Goal: Information Seeking & Learning: Understand process/instructions

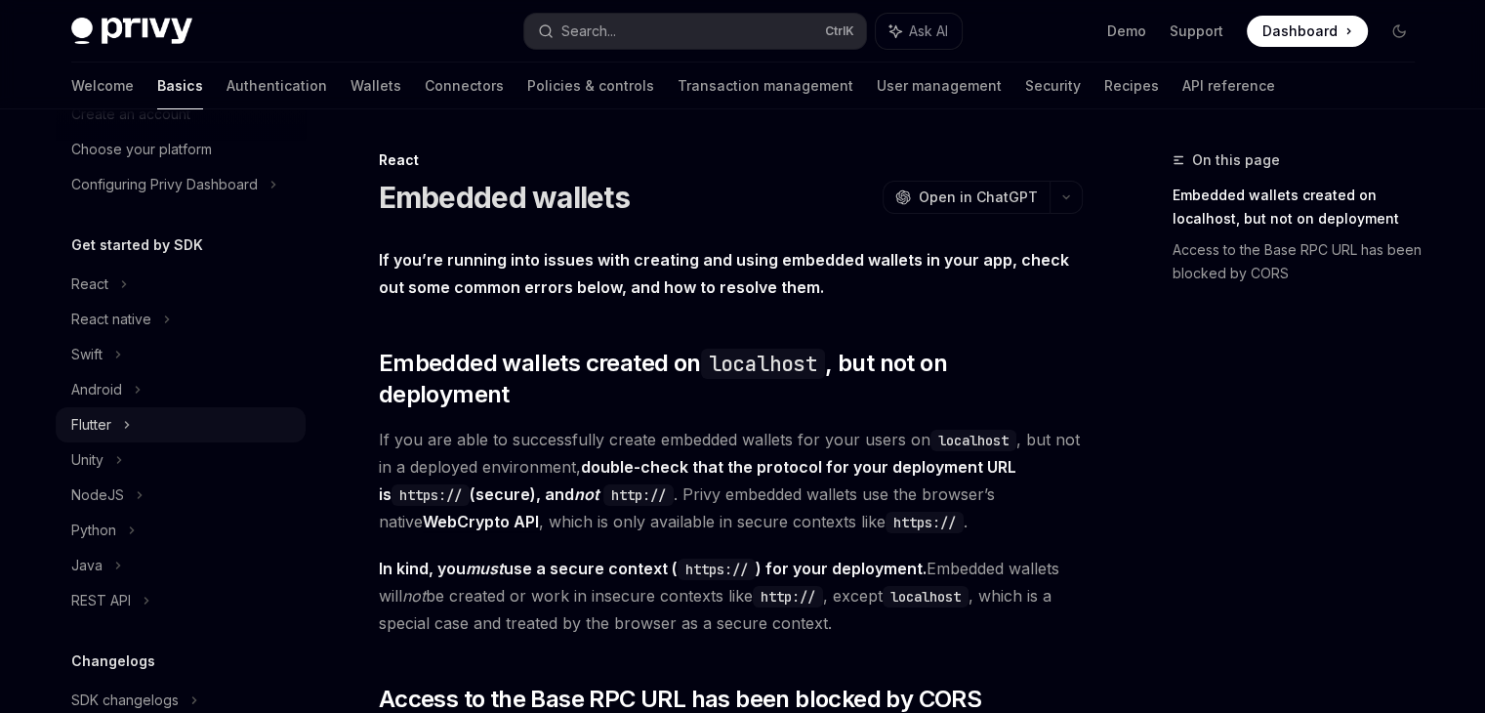
scroll to position [111, 0]
click at [125, 281] on icon at bounding box center [124, 284] width 8 height 23
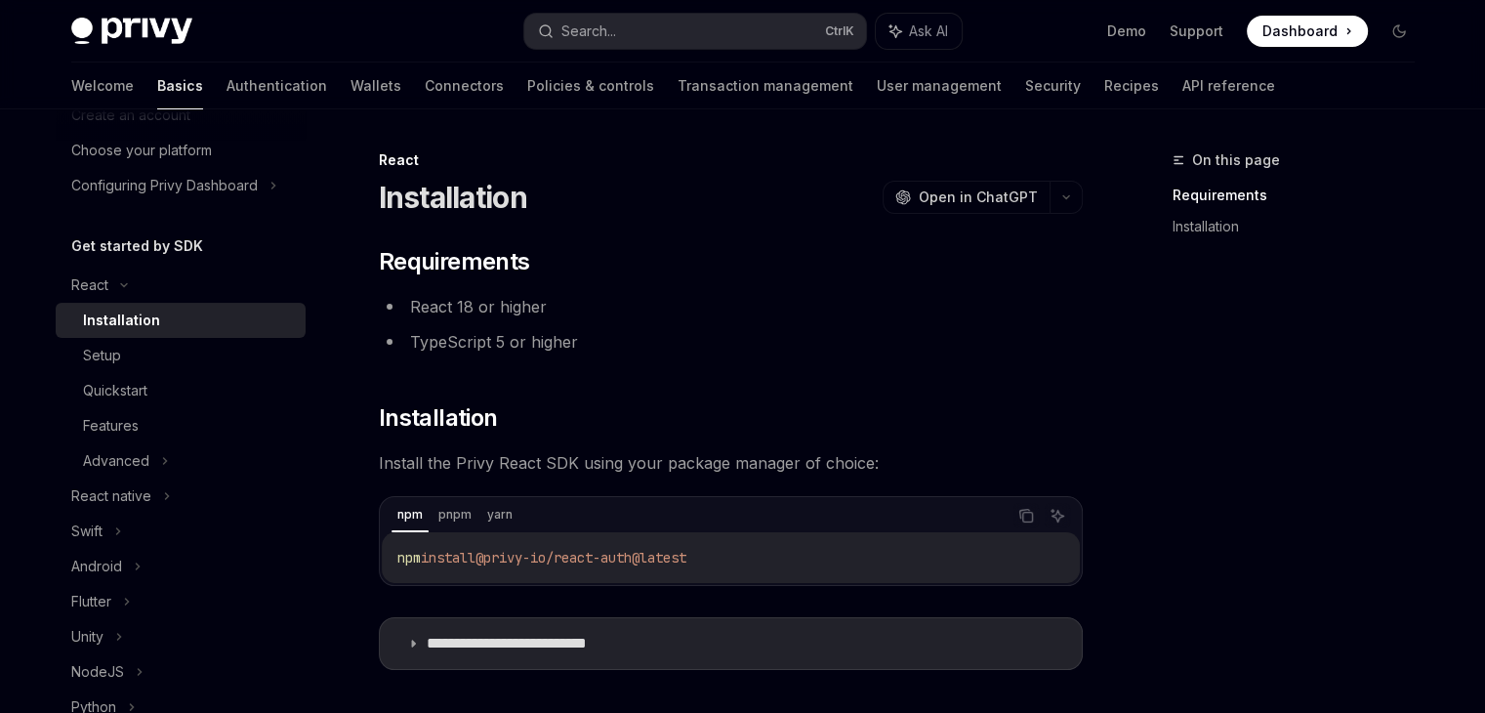
scroll to position [195, 0]
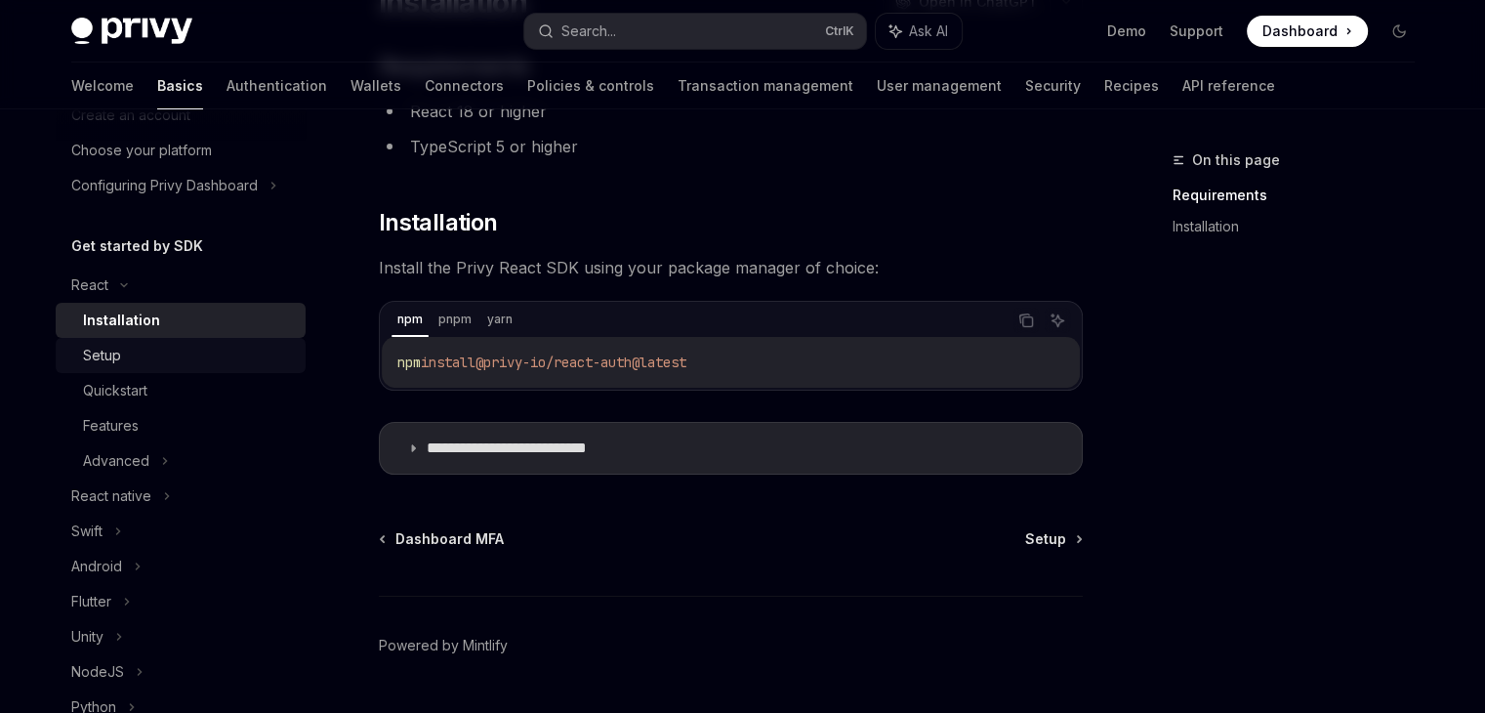
click at [159, 346] on div "Setup" at bounding box center [188, 355] width 211 height 23
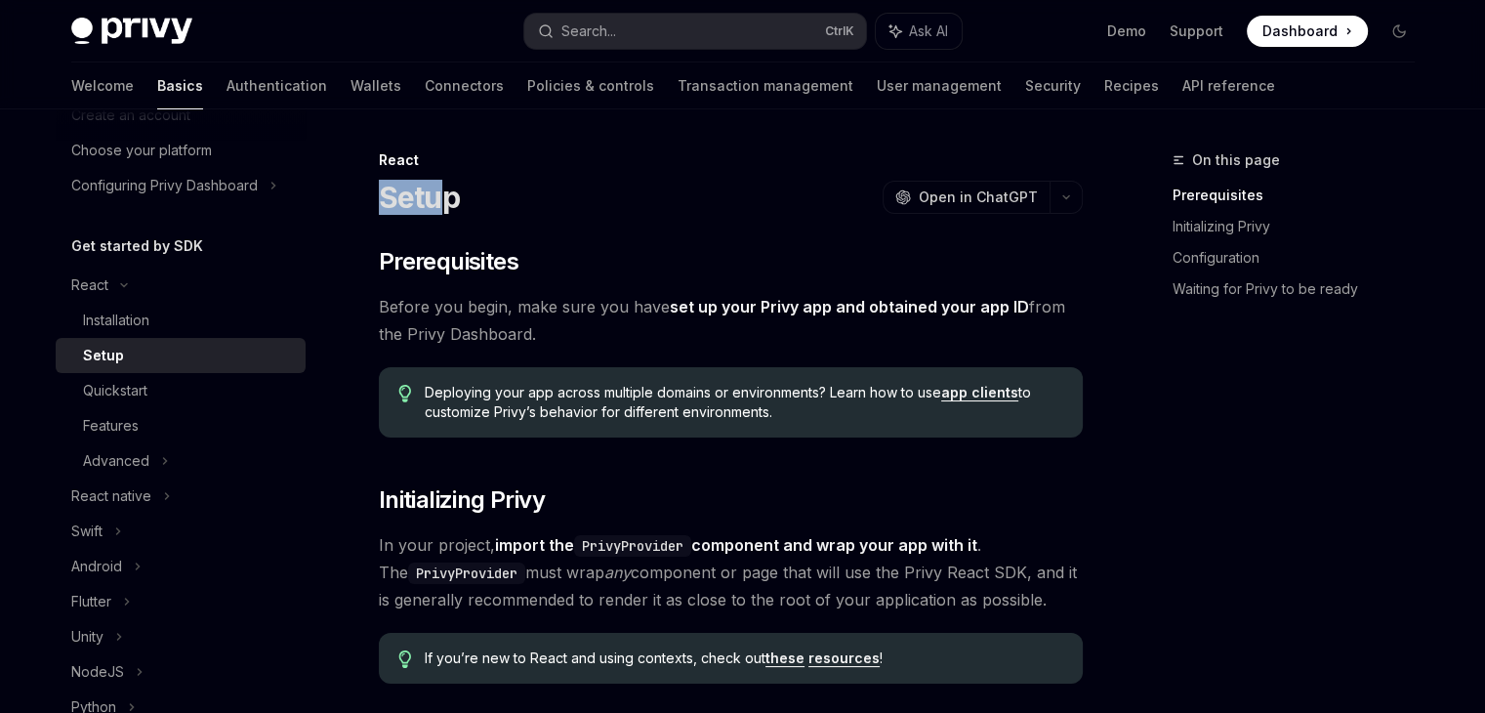
drag, startPoint x: 377, startPoint y: 202, endPoint x: 443, endPoint y: 213, distance: 67.2
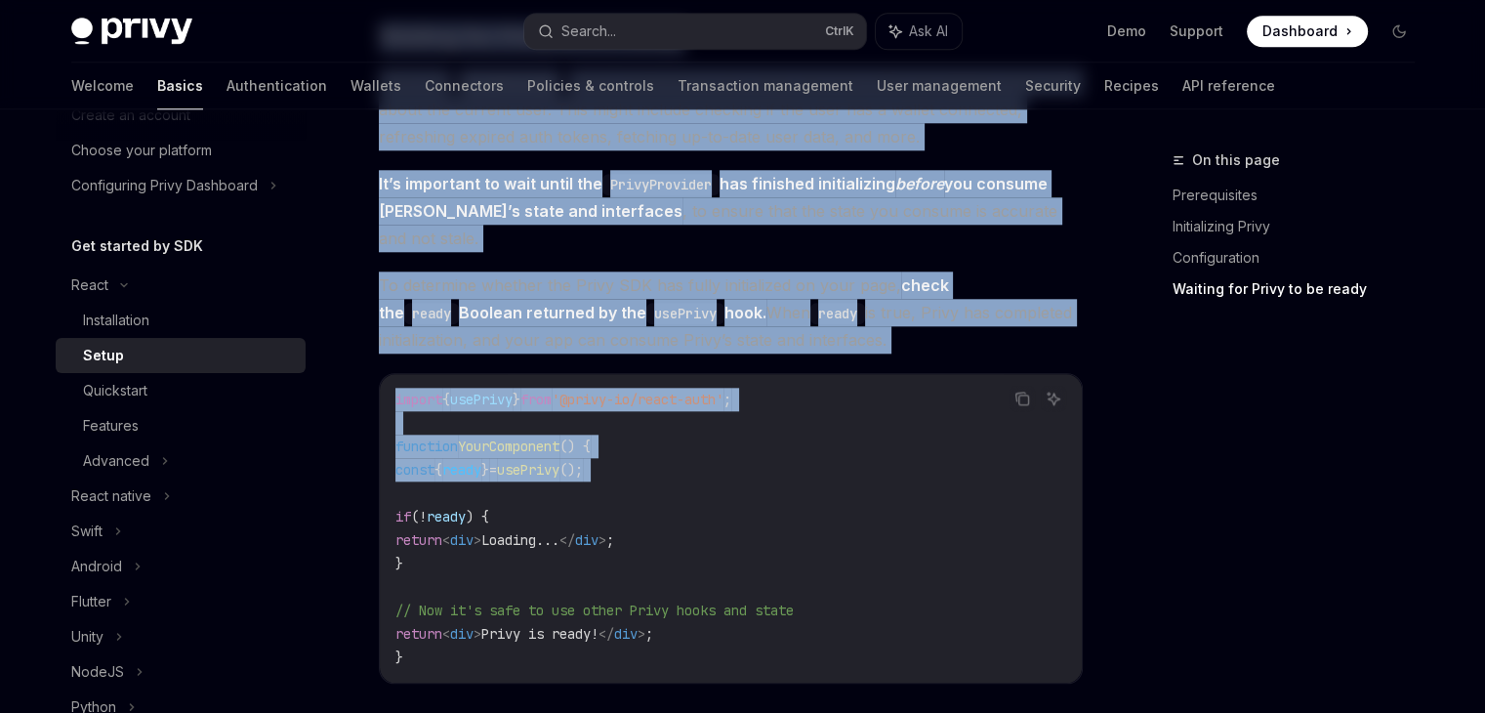
scroll to position [2440, 0]
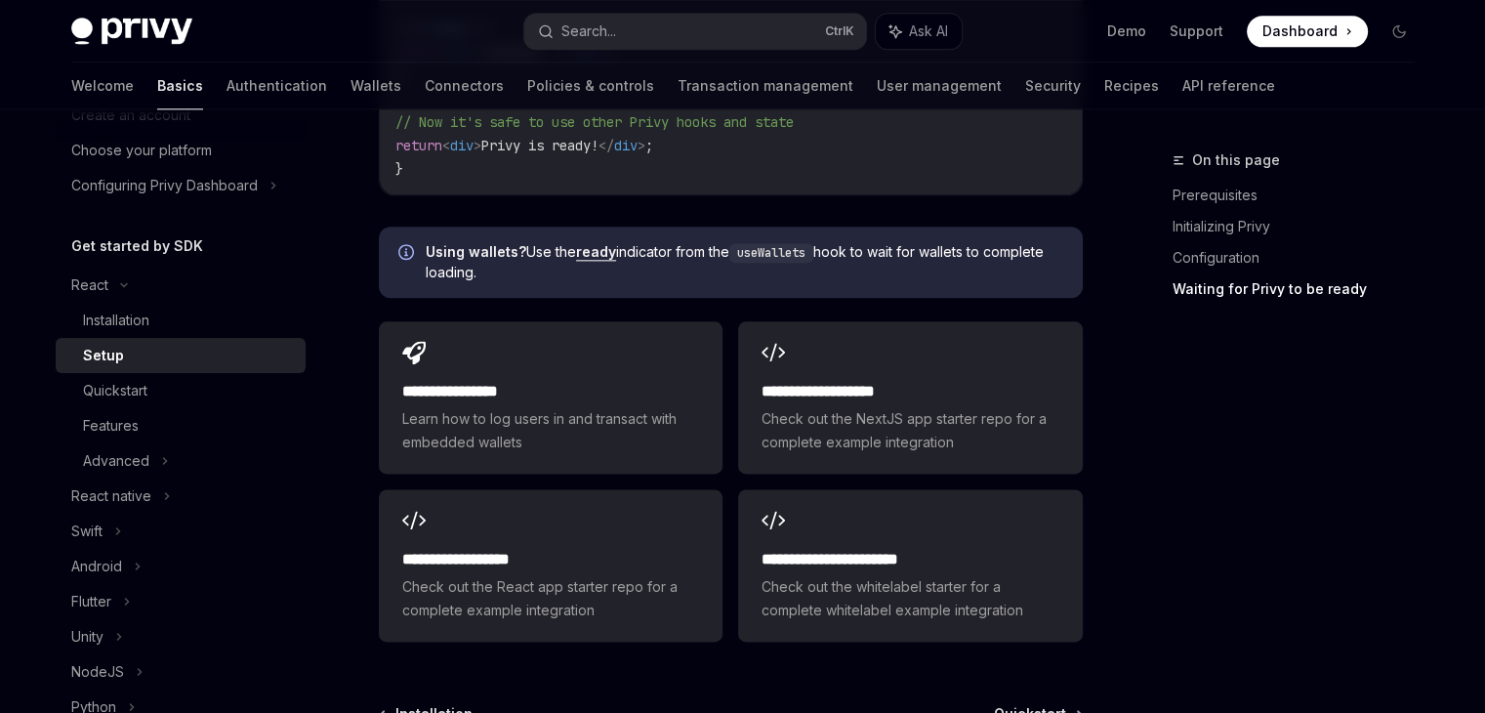
drag, startPoint x: 376, startPoint y: 238, endPoint x: 522, endPoint y: 251, distance: 147.0
copy div "Loremipsumdol Sitame con adipi, elit sedd eiu temp inc ut labo Etdol mag ali en…"
click at [469, 244] on span "Using wallets? Use the ready indicator from the useWallets hook to wait for wal…" at bounding box center [744, 262] width 637 height 40
click at [207, 388] on div "Quickstart" at bounding box center [188, 390] width 211 height 23
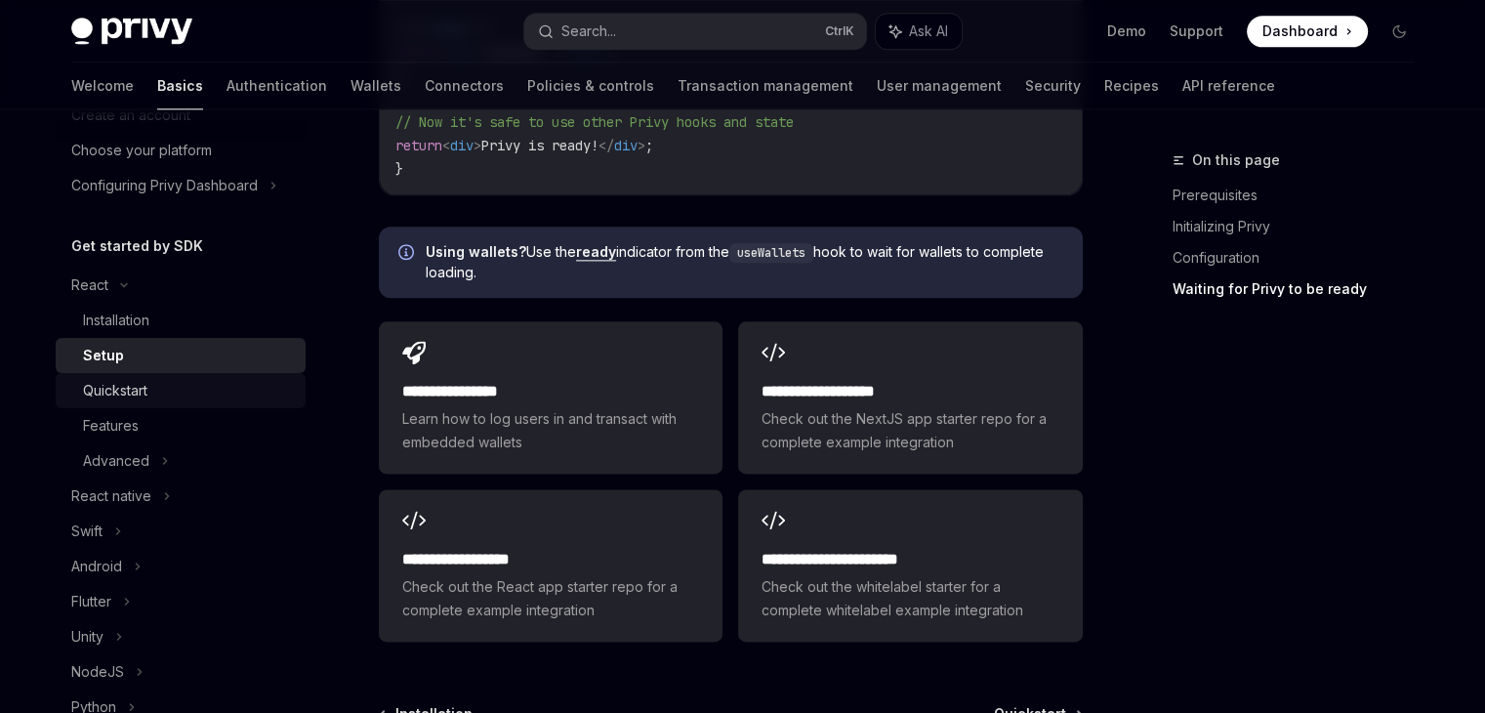
type textarea "*"
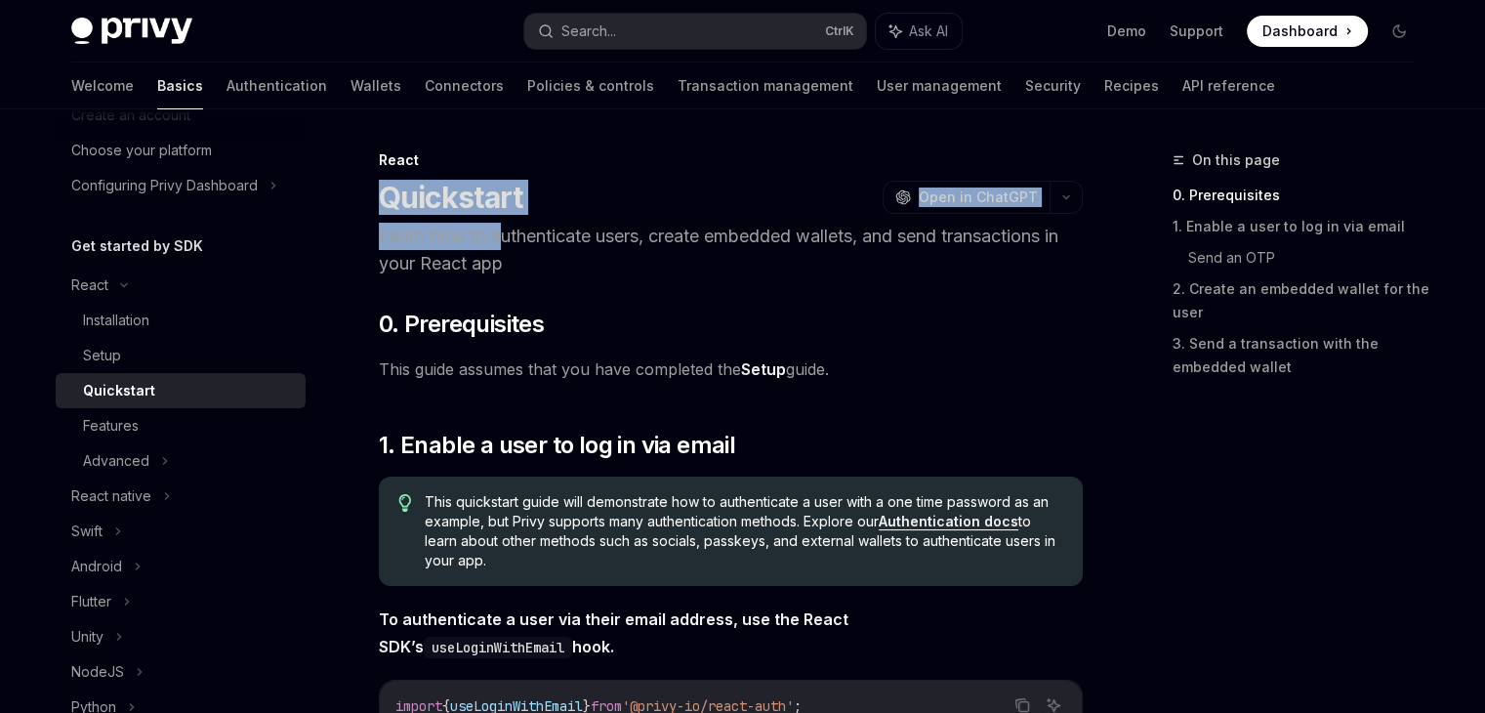
drag, startPoint x: 380, startPoint y: 200, endPoint x: 498, endPoint y: 229, distance: 121.7
click at [498, 229] on header "React Quickstart OpenAI Open in ChatGPT Learn how to authenticate users, create…" at bounding box center [731, 213] width 704 height 127
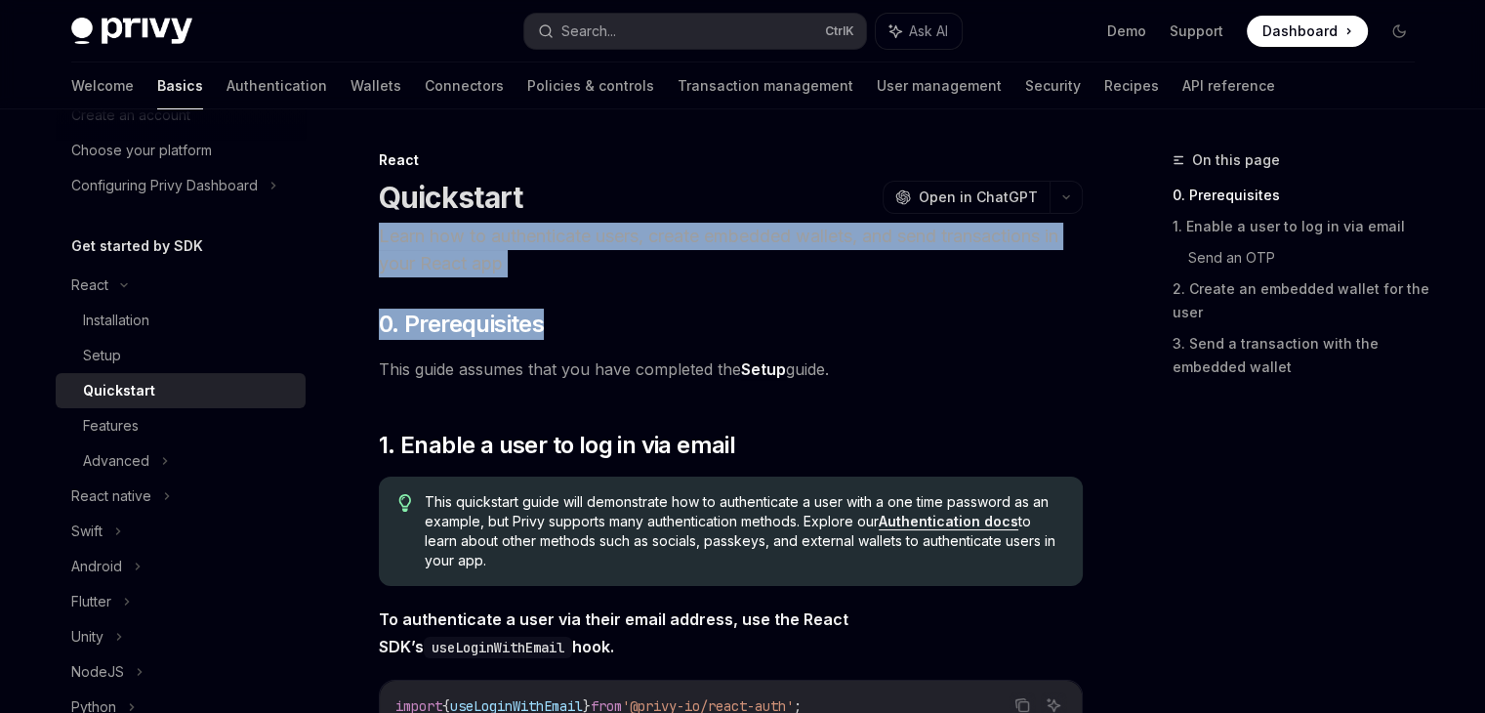
drag, startPoint x: 510, startPoint y: 242, endPoint x: 618, endPoint y: 297, distance: 121.4
